Goal: Task Accomplishment & Management: Use online tool/utility

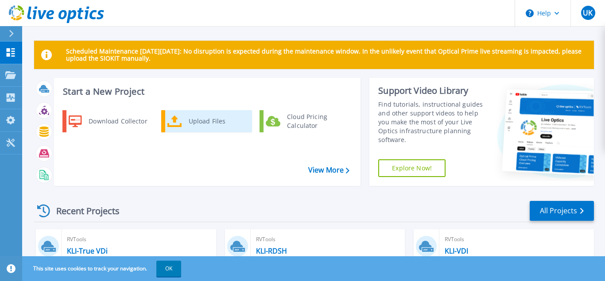
click at [214, 120] on div "Upload Files" at bounding box center [217, 121] width 66 height 18
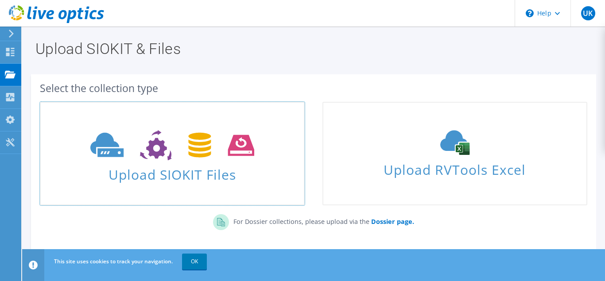
click at [248, 147] on use at bounding box center [171, 145] width 163 height 31
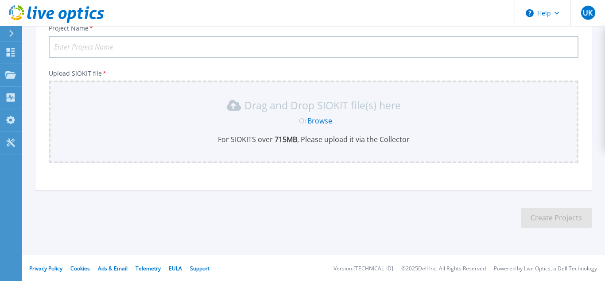
scroll to position [71, 0]
click at [163, 52] on input "Project Name *" at bounding box center [314, 46] width 530 height 22
type input "Stockholding"
click at [317, 120] on link "Browse" at bounding box center [319, 121] width 25 height 10
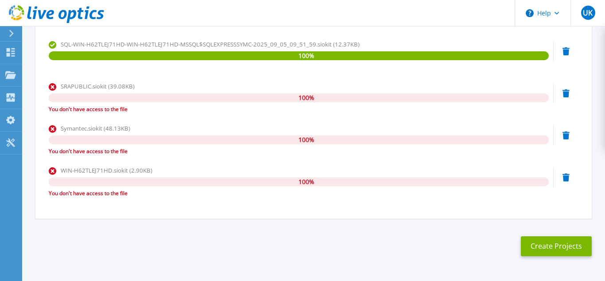
scroll to position [618, 0]
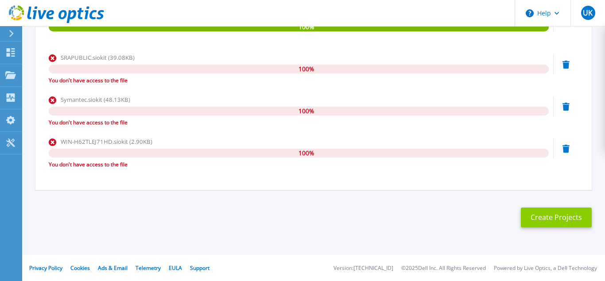
click at [563, 222] on button "Create Projects" at bounding box center [556, 218] width 71 height 20
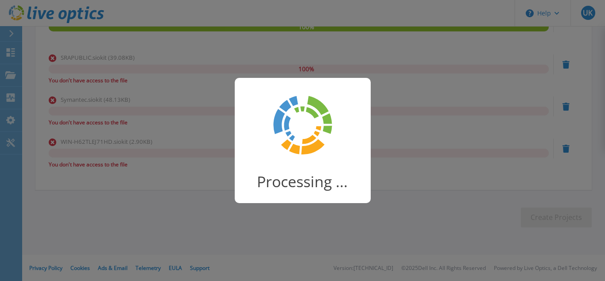
scroll to position [139, 0]
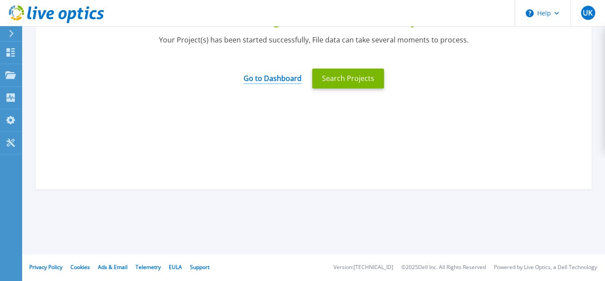
click at [283, 83] on link "Go to Dashboard" at bounding box center [273, 75] width 58 height 17
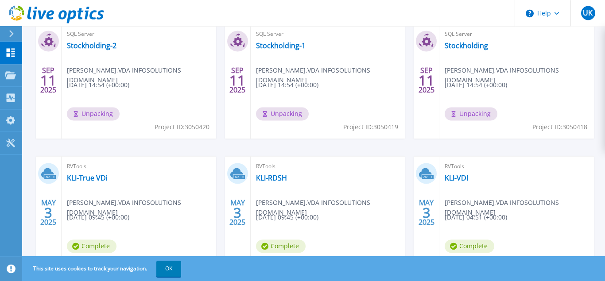
scroll to position [206, 0]
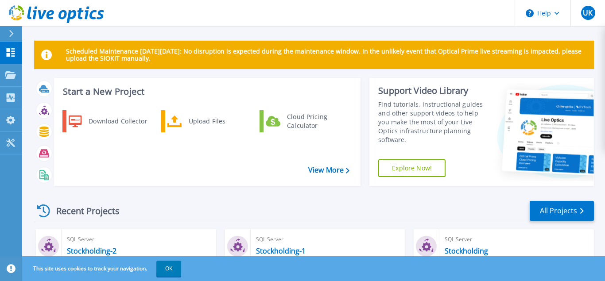
click at [571, 22] on button "UK" at bounding box center [587, 13] width 35 height 26
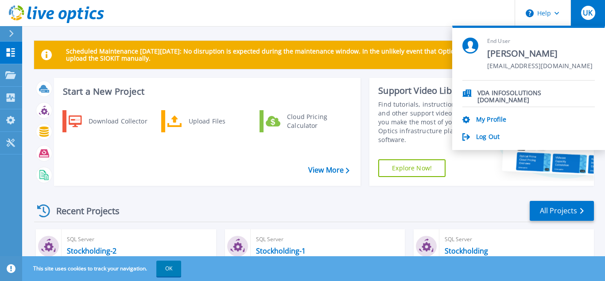
click at [386, 205] on div "Recent Projects All Projects" at bounding box center [314, 211] width 560 height 22
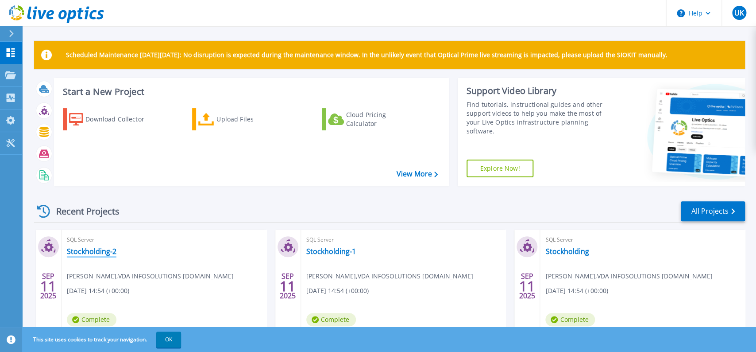
click at [86, 253] on link "Stockholding-2" at bounding box center [92, 251] width 50 height 9
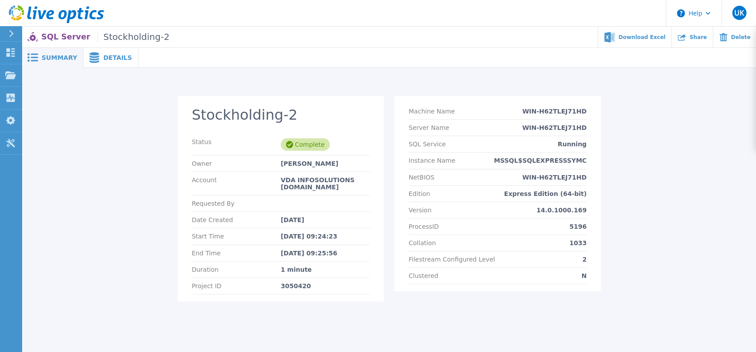
click at [120, 61] on span "Details" at bounding box center [117, 57] width 29 height 6
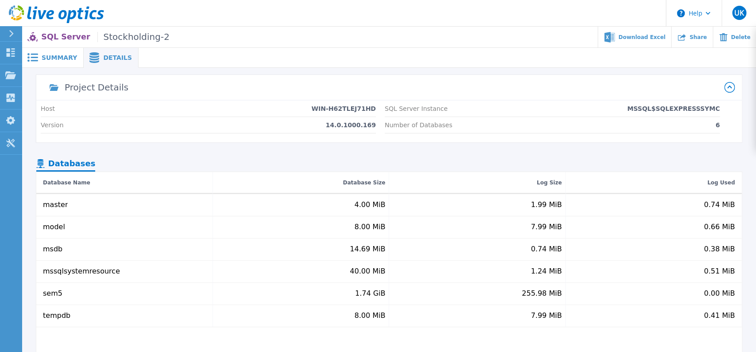
click at [68, 57] on span "Summary" at bounding box center [59, 57] width 35 height 6
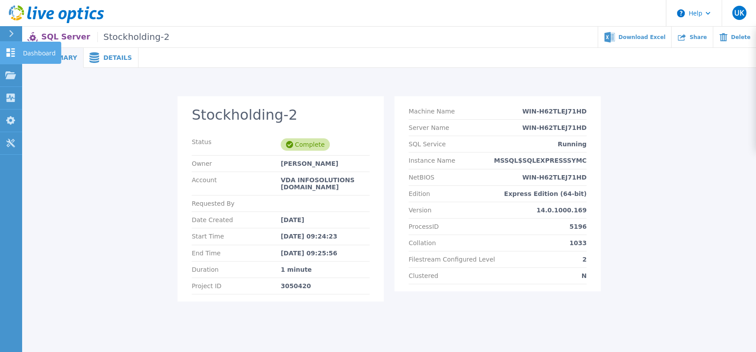
click at [11, 54] on icon at bounding box center [10, 52] width 11 height 8
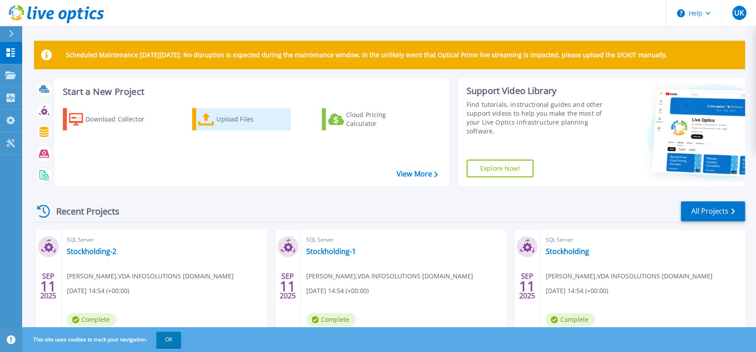
click at [216, 125] on link "Upload Files" at bounding box center [241, 119] width 99 height 22
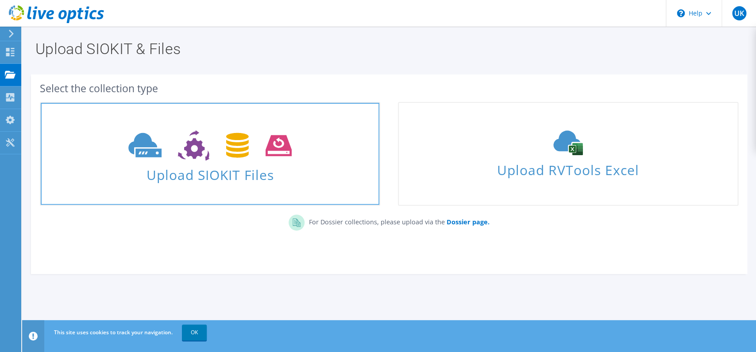
click at [193, 153] on use at bounding box center [209, 145] width 163 height 31
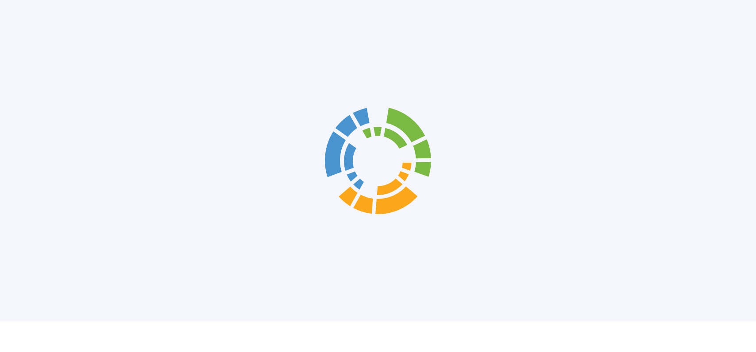
scroll to position [0, 0]
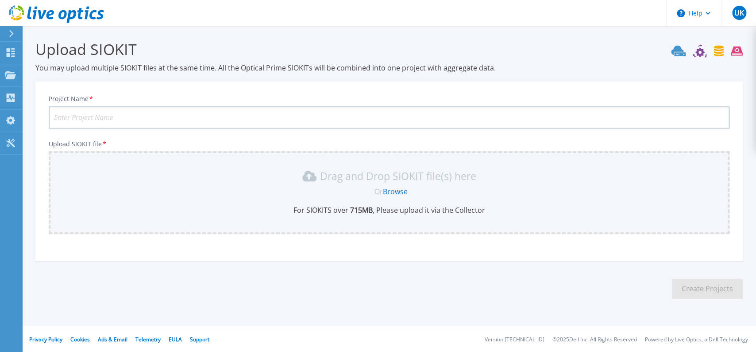
click at [279, 121] on input "Project Name *" at bounding box center [389, 117] width 681 height 22
type input "test"
click at [397, 191] on link "Browse" at bounding box center [395, 191] width 25 height 10
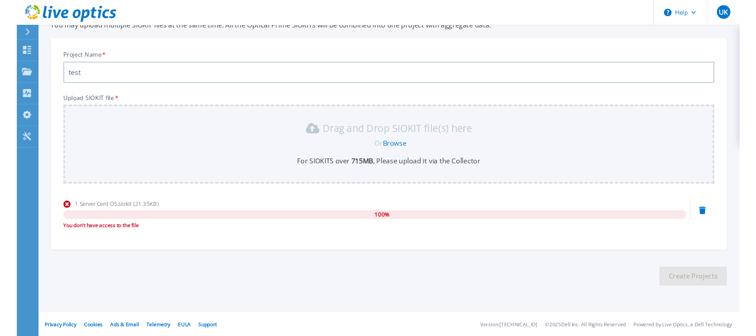
scroll to position [43, 0]
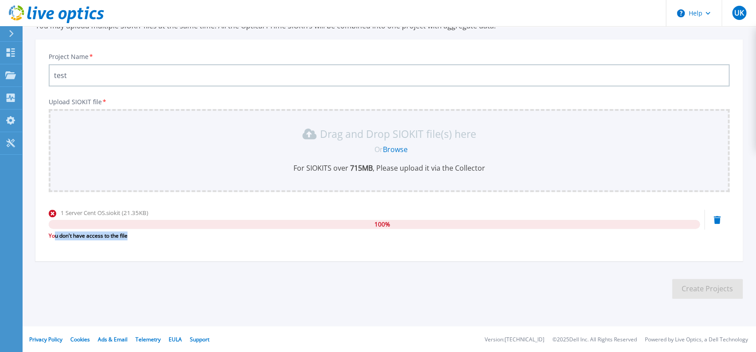
drag, startPoint x: 137, startPoint y: 236, endPoint x: 55, endPoint y: 230, distance: 82.6
click at [55, 230] on div "1 Server Cent OS.siokit (21.35KB) 100 % You don't have access to the file" at bounding box center [374, 224] width 651 height 32
drag, startPoint x: 44, startPoint y: 234, endPoint x: 140, endPoint y: 241, distance: 96.3
click at [140, 241] on div "Project Name * test Upload SIOKIT file * Drag and Drop SIOKIT file(s) here Or B…" at bounding box center [389, 153] width 708 height 216
copy div "You don't have access to the file"
